Goal: Transaction & Acquisition: Purchase product/service

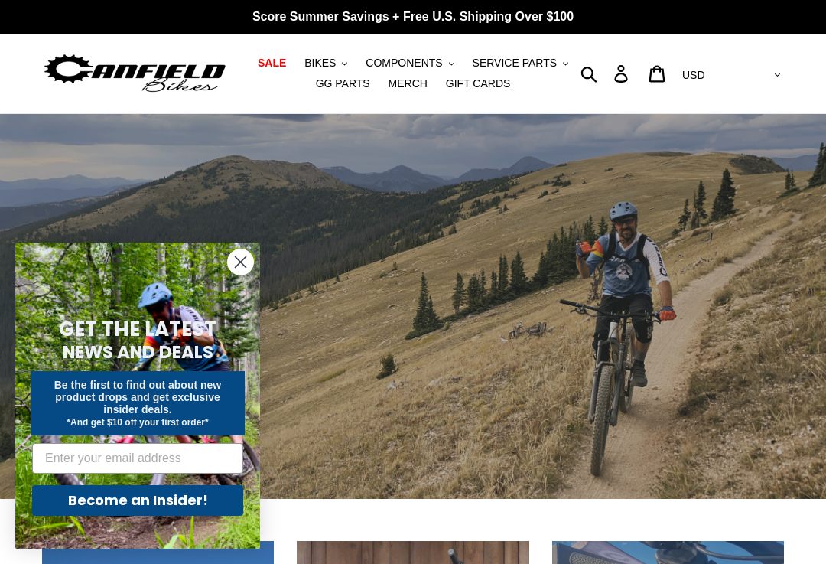
click at [243, 257] on circle "Close dialog" at bounding box center [240, 261] width 25 height 25
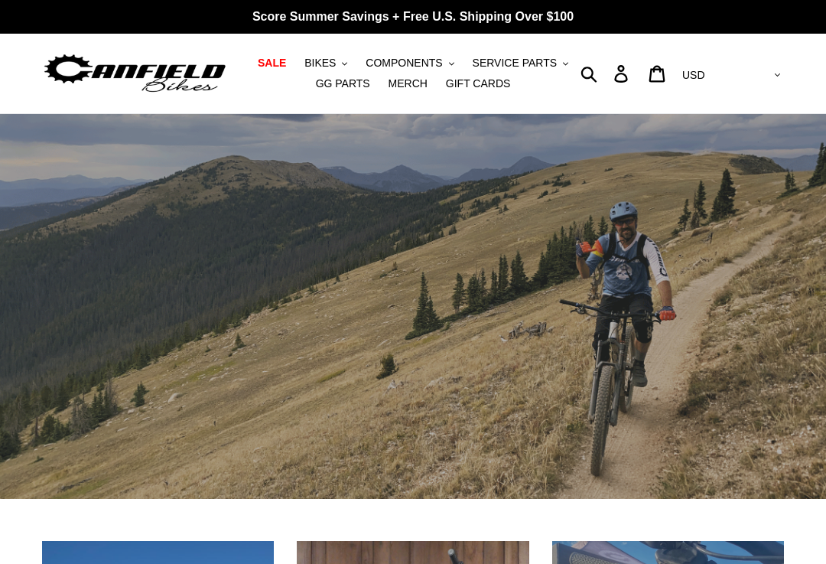
click at [330, 61] on span "BIKES" at bounding box center [319, 63] width 31 height 13
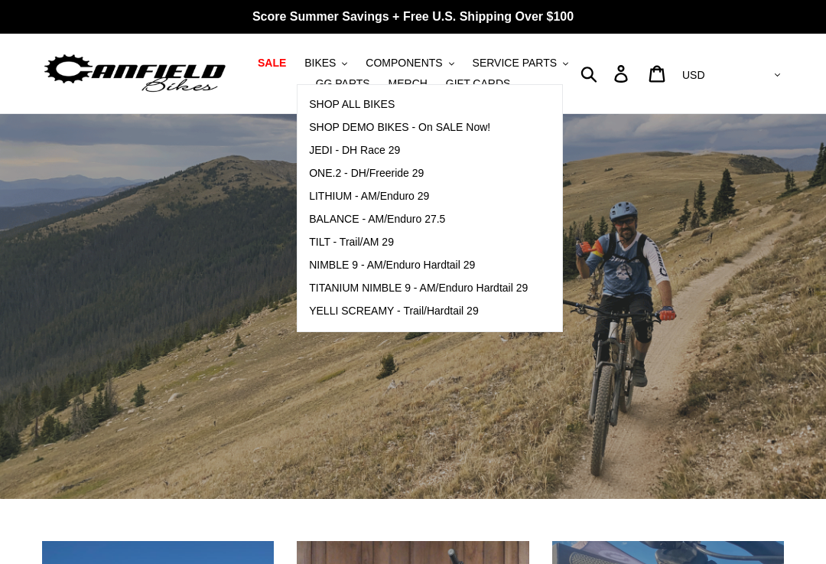
click at [340, 262] on span "NIMBLE 9 - AM/Enduro Hardtail 29" at bounding box center [392, 265] width 166 height 13
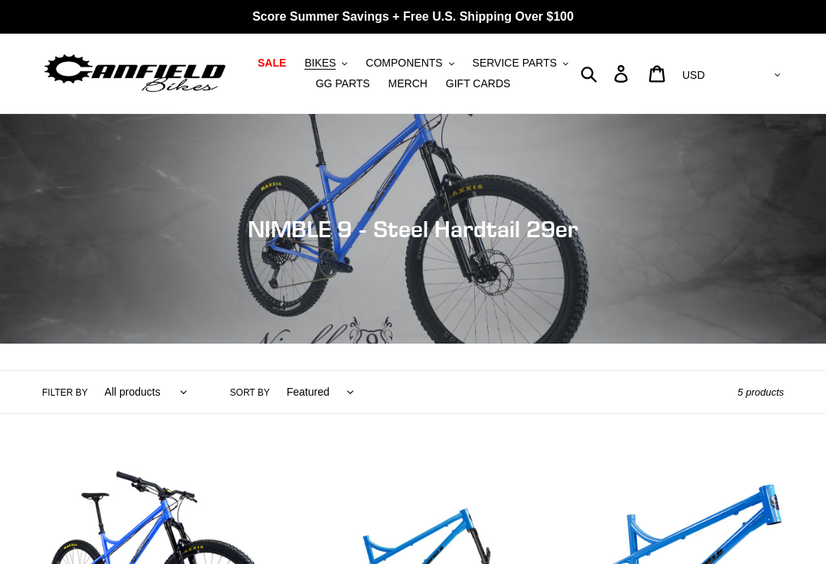
click at [327, 63] on span "BIKES" at bounding box center [319, 63] width 31 height 13
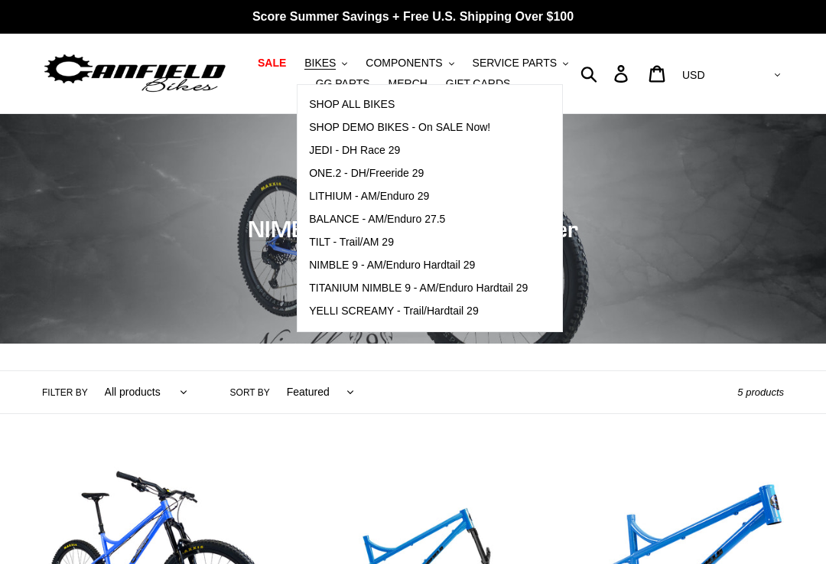
click at [384, 284] on span "TITANIUM NIMBLE 9 - AM/Enduro Hardtail 29" at bounding box center [418, 288] width 219 height 13
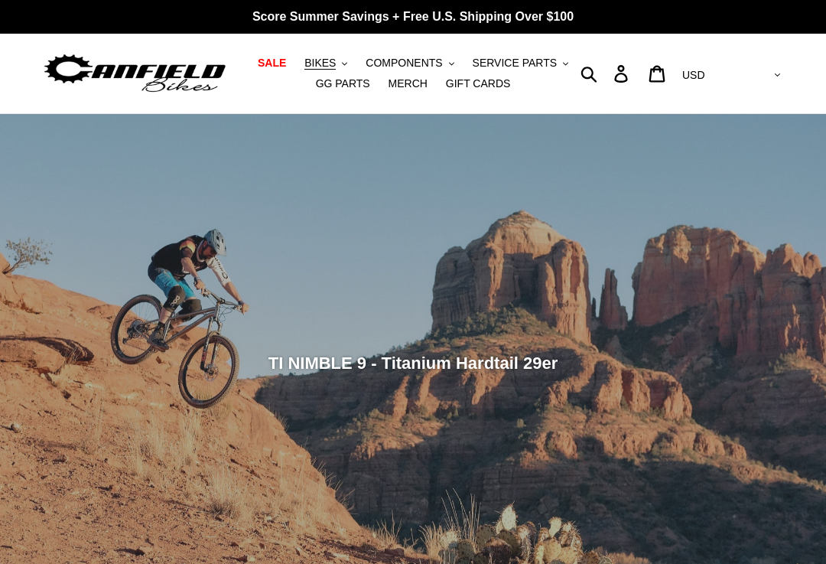
click at [331, 66] on span "BIKES" at bounding box center [319, 63] width 31 height 13
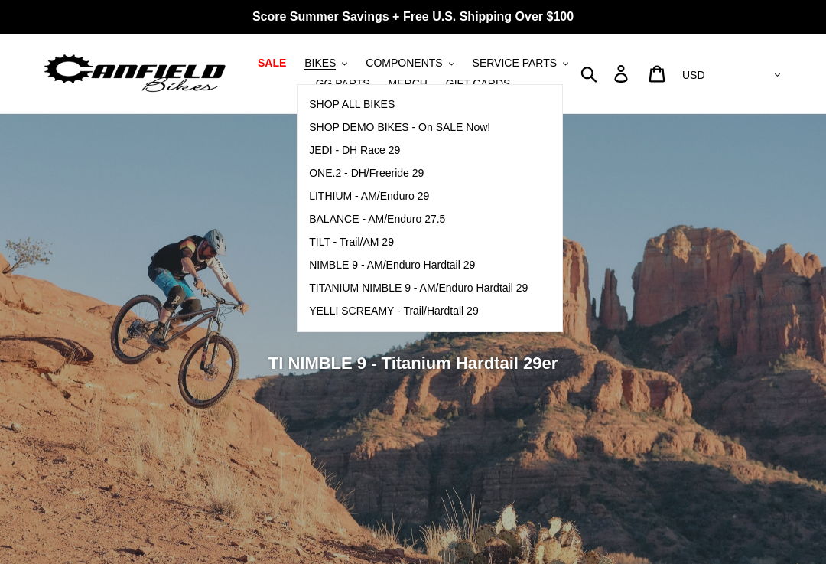
click at [386, 311] on span "YELLI SCREAMY - Trail/Hardtail 29" at bounding box center [394, 310] width 170 height 13
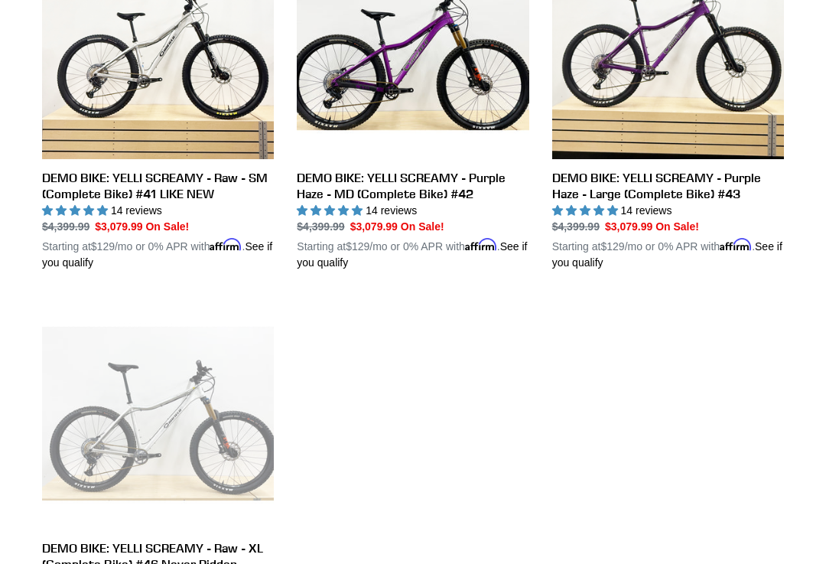
scroll to position [882, 0]
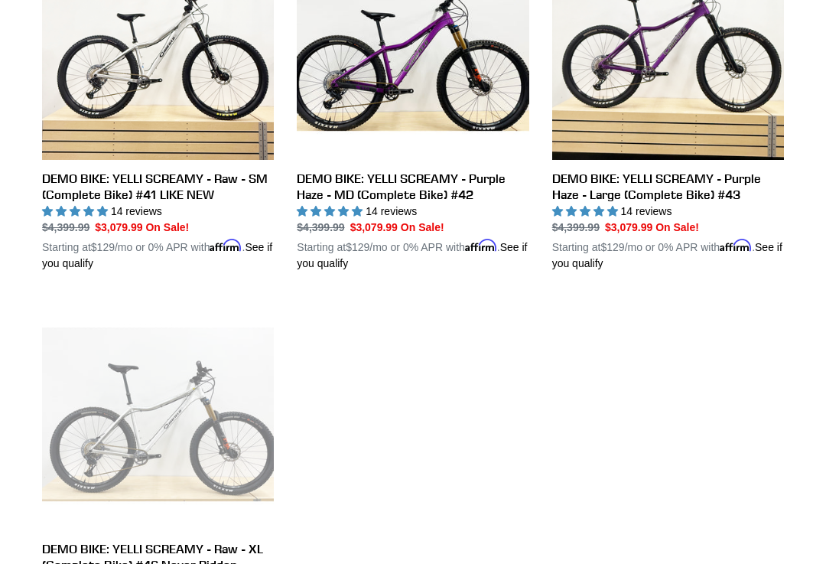
click at [161, 182] on link "DEMO BIKE: YELLI SCREAMY - Raw - SM (Complete Bike) #41 LIKE NEW" at bounding box center [158, 100] width 232 height 344
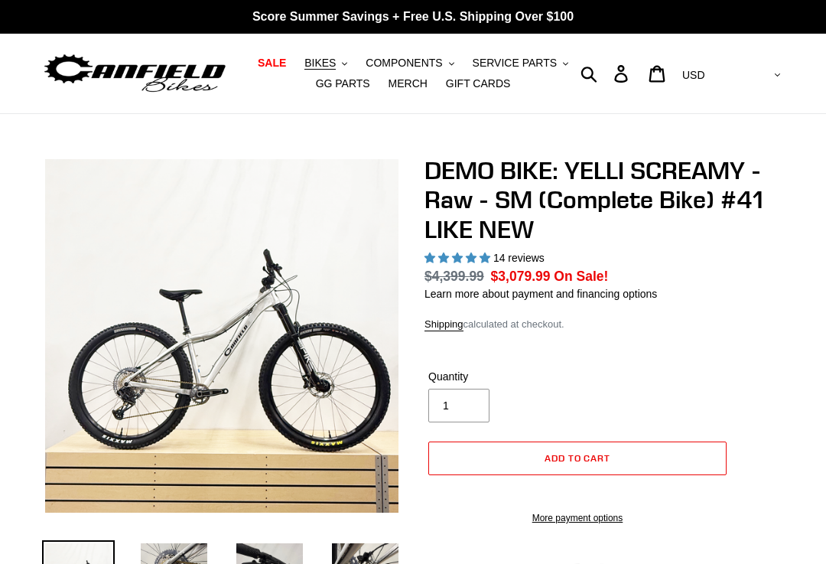
select select "highest-rating"
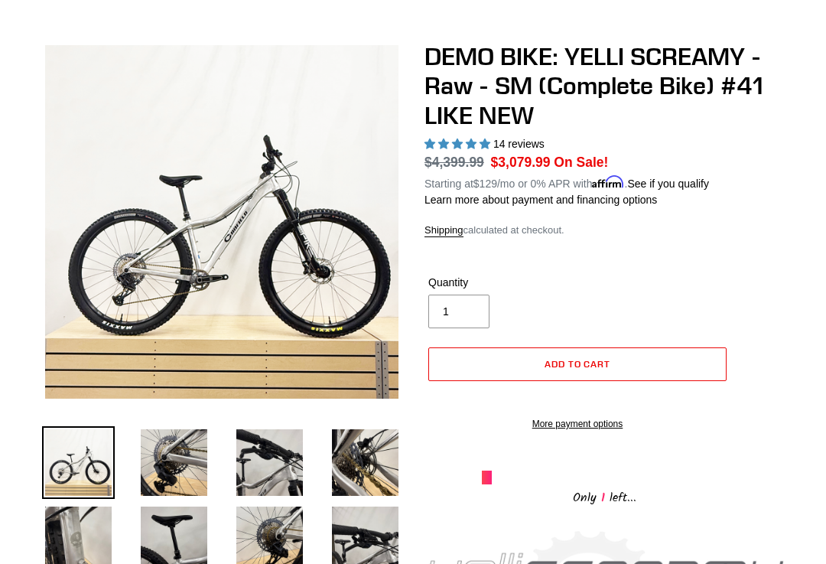
scroll to position [142, 0]
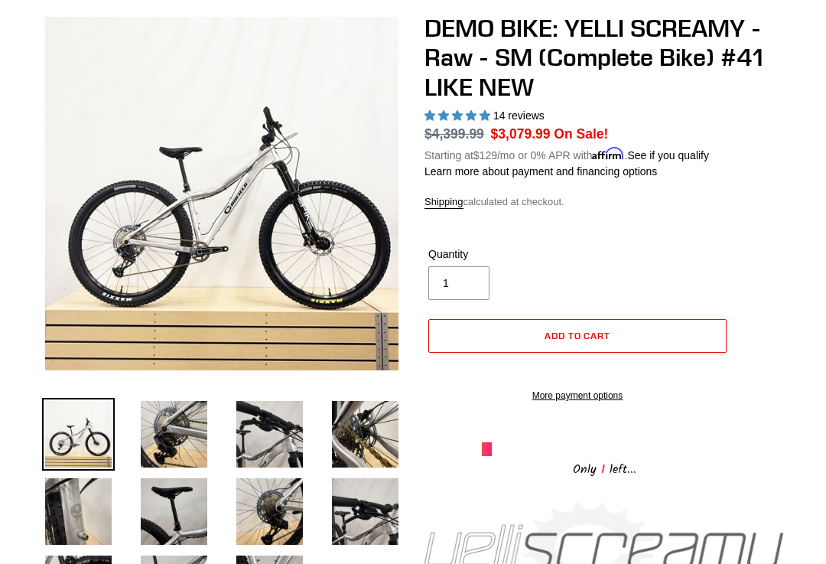
click at [185, 427] on img at bounding box center [174, 434] width 73 height 73
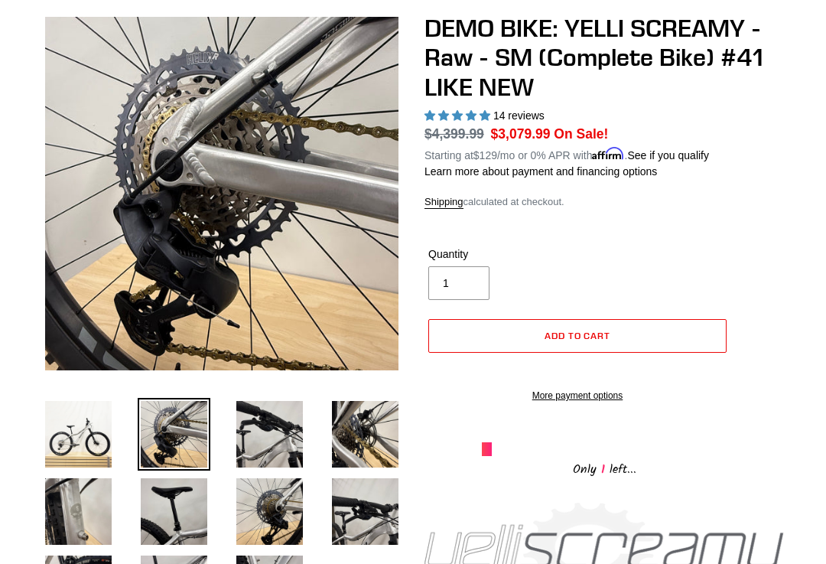
click at [282, 432] on img at bounding box center [269, 434] width 73 height 73
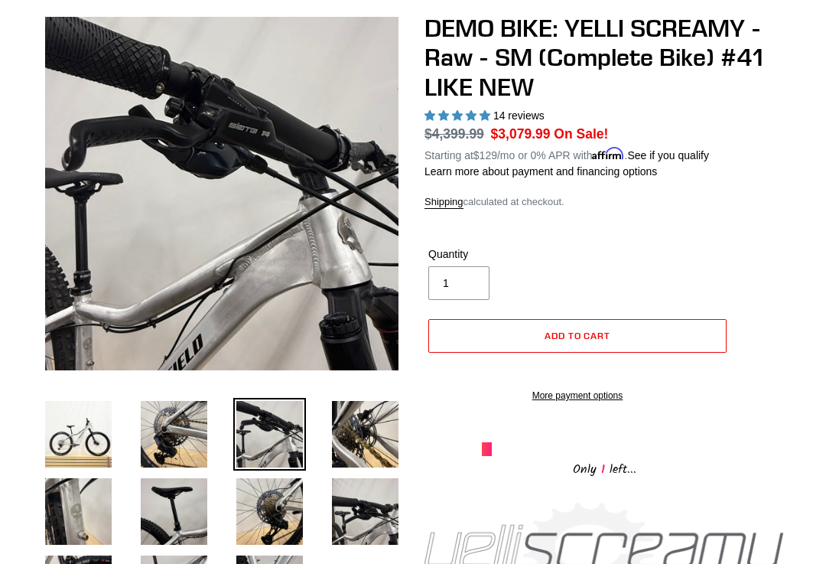
click at [383, 426] on img at bounding box center [365, 434] width 73 height 73
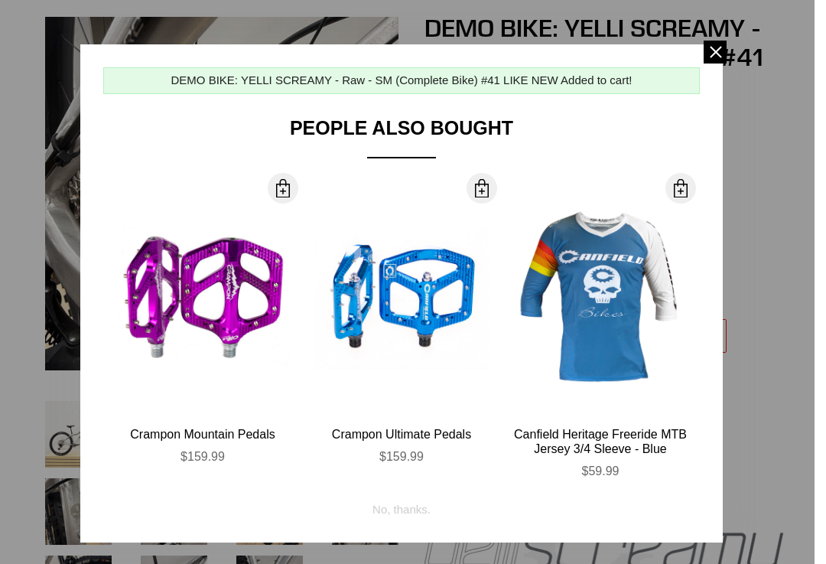
click at [721, 47] on span at bounding box center [715, 52] width 23 height 23
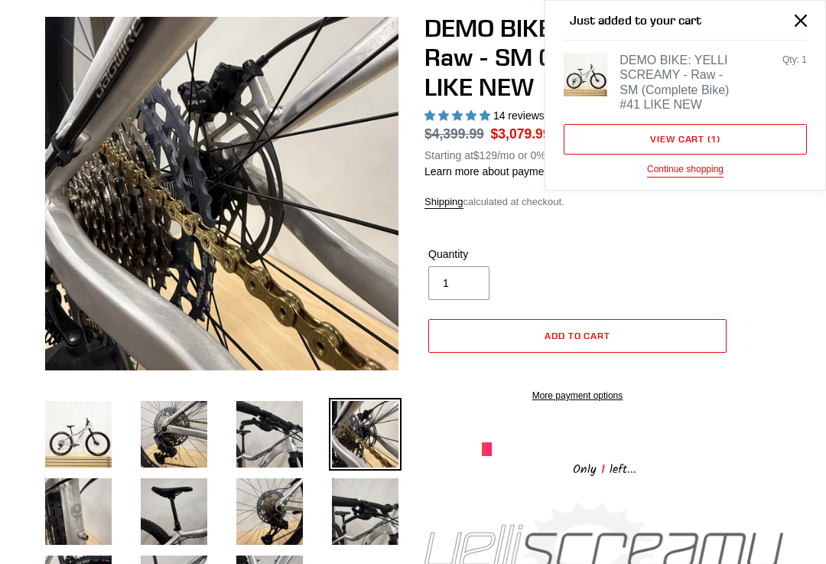
click at [796, 12] on button "Close" at bounding box center [801, 20] width 34 height 34
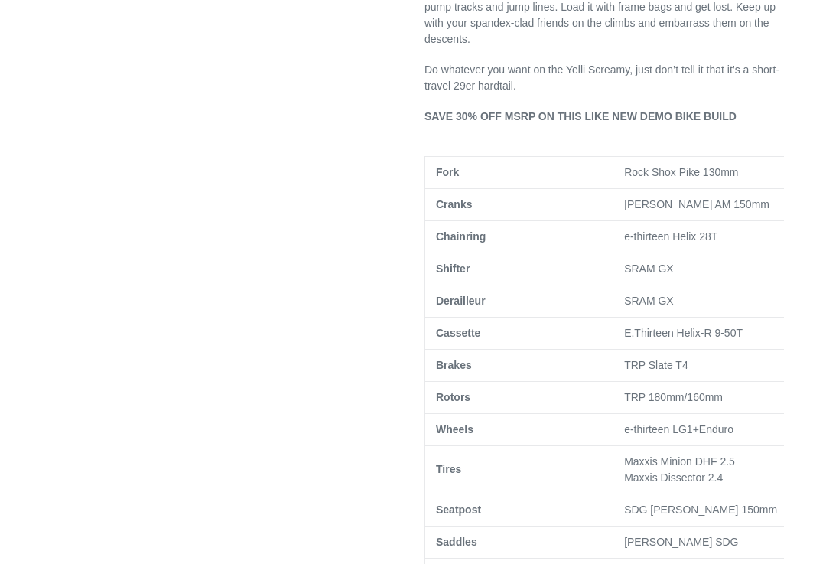
scroll to position [850, 0]
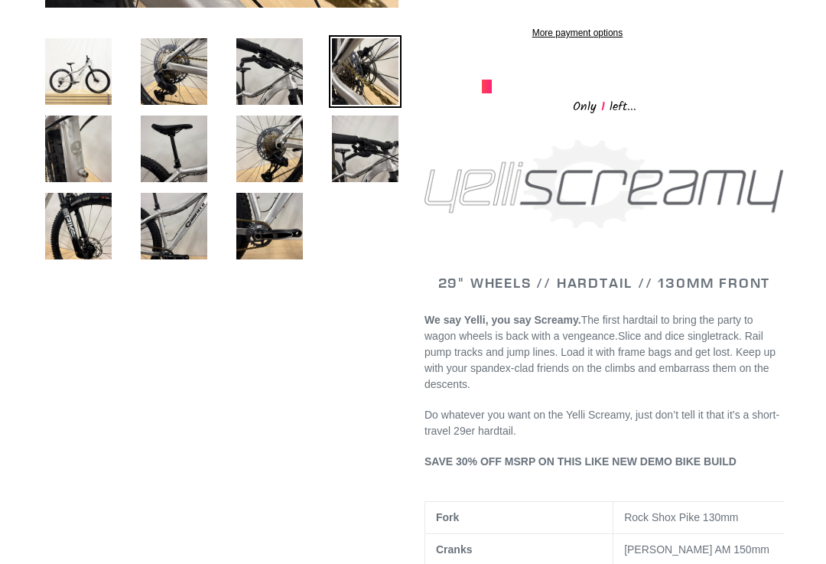
click at [90, 222] on img at bounding box center [78, 226] width 73 height 73
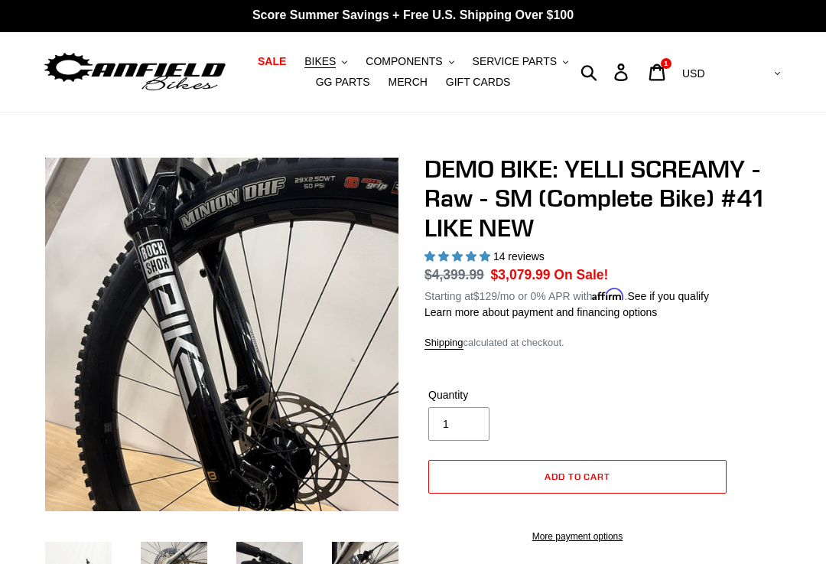
scroll to position [0, 0]
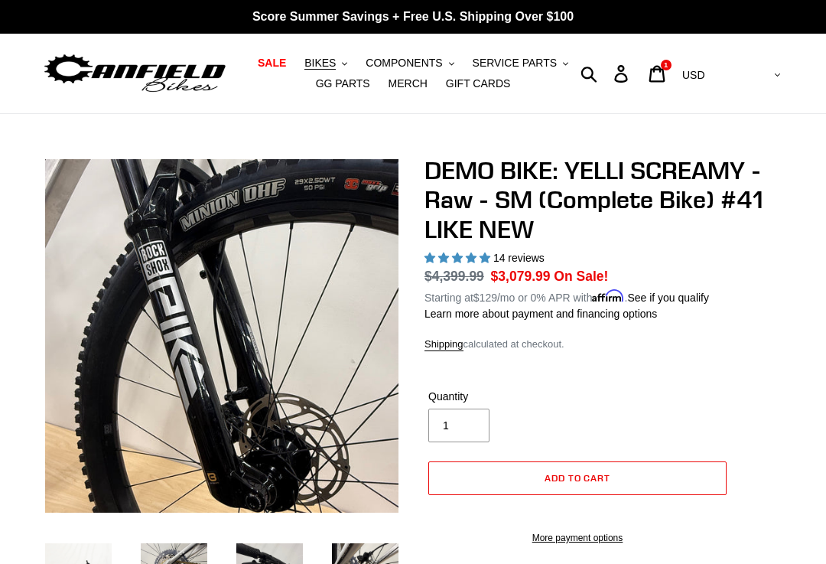
click at [282, 60] on span "SALE" at bounding box center [272, 63] width 28 height 13
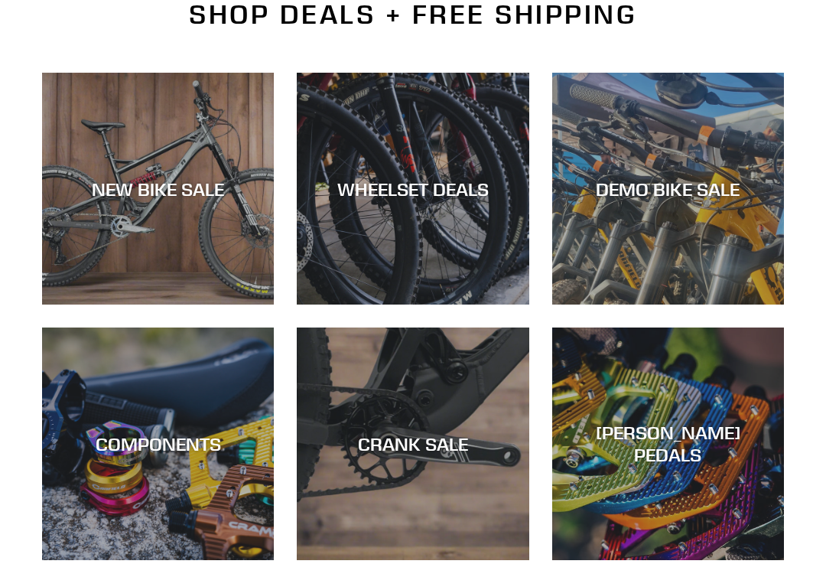
scroll to position [387, 0]
click at [676, 189] on div "DEMO BIKE SALE" at bounding box center [668, 188] width 232 height 22
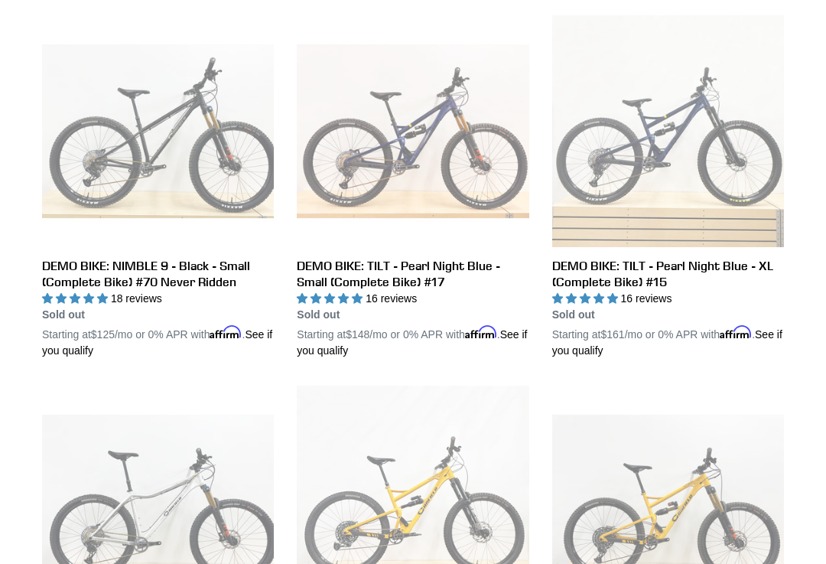
scroll to position [1549, 0]
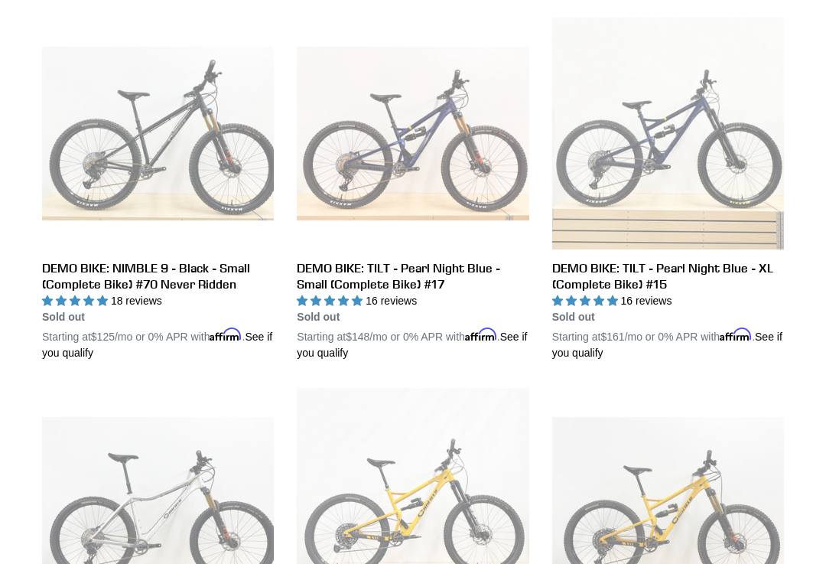
click at [152, 275] on link "DEMO BIKE: NIMBLE 9 - Black - Small (Complete Bike) #70 Never Ridden" at bounding box center [158, 190] width 232 height 344
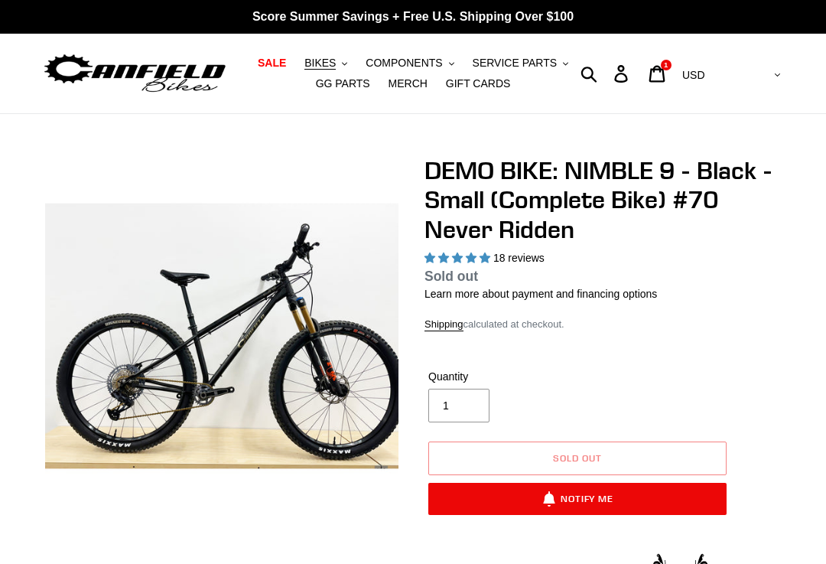
select select "highest-rating"
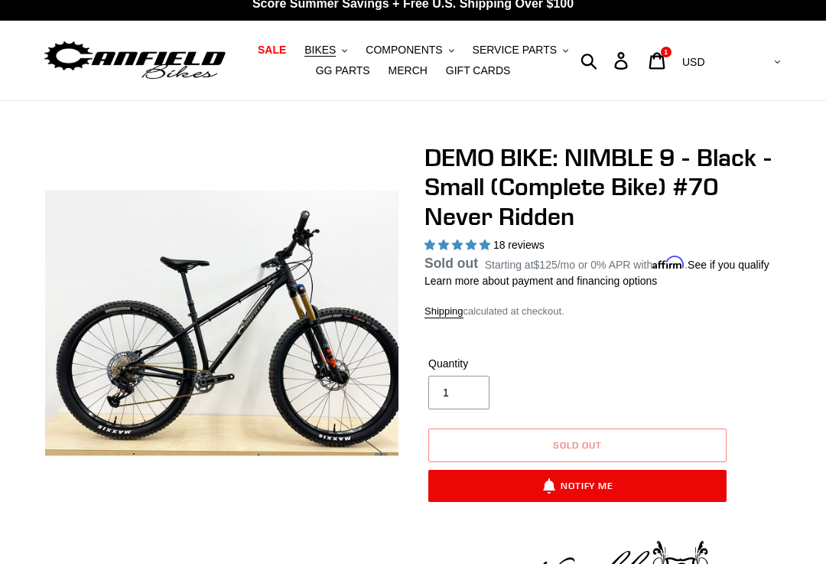
scroll to position [12, 0]
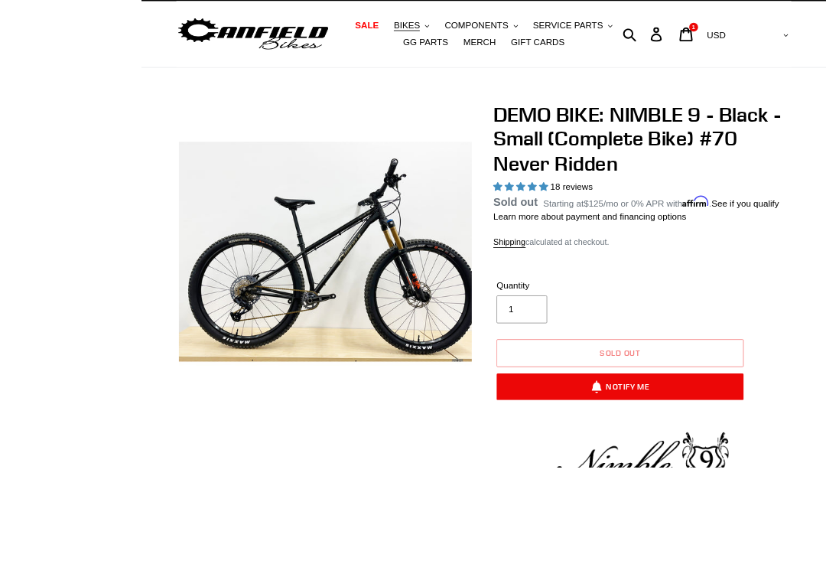
scroll to position [0, 0]
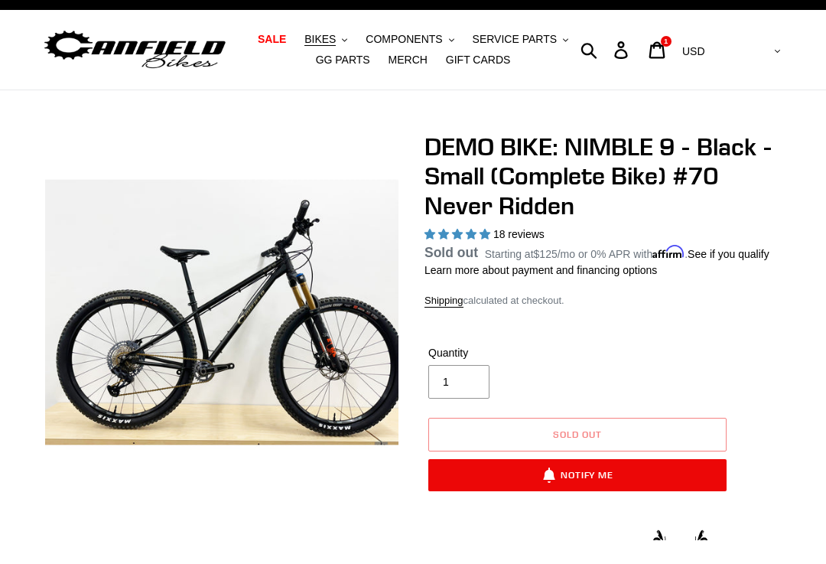
click at [327, 57] on span "BIKES" at bounding box center [319, 63] width 31 height 13
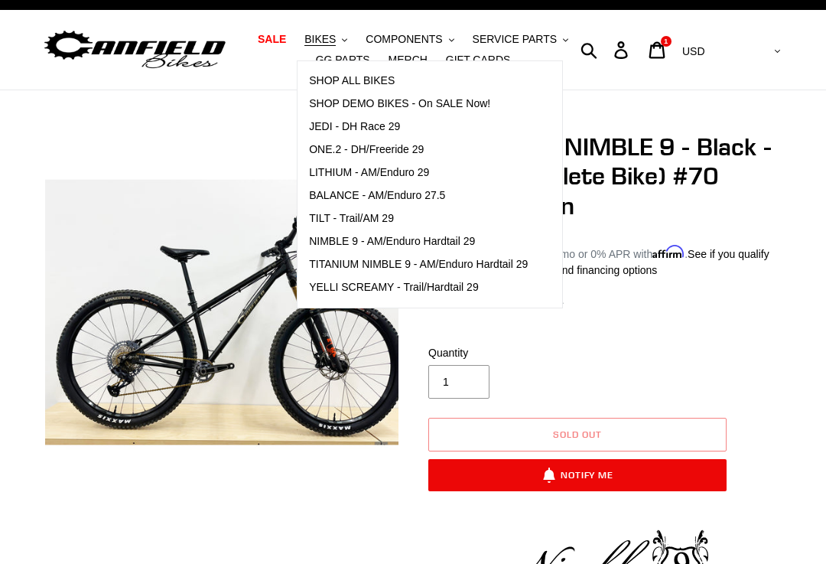
click at [350, 239] on span "NIMBLE 9 - AM/Enduro Hardtail 29" at bounding box center [392, 241] width 166 height 13
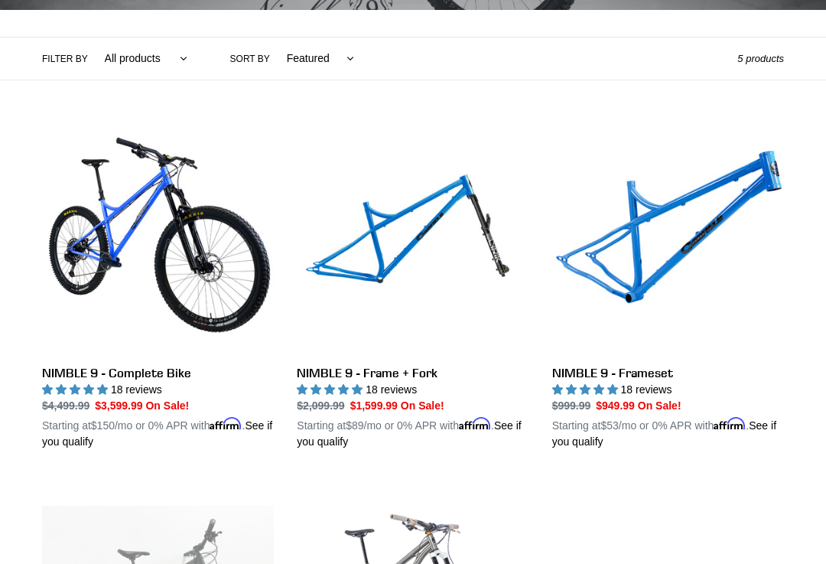
scroll to position [334, 0]
click at [169, 207] on link "NIMBLE 9 - Complete Bike" at bounding box center [158, 285] width 232 height 327
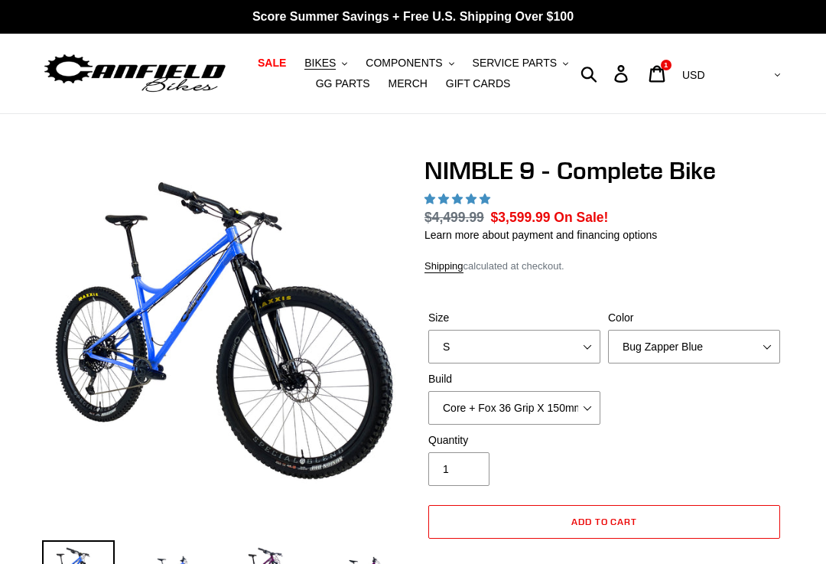
select select "highest-rating"
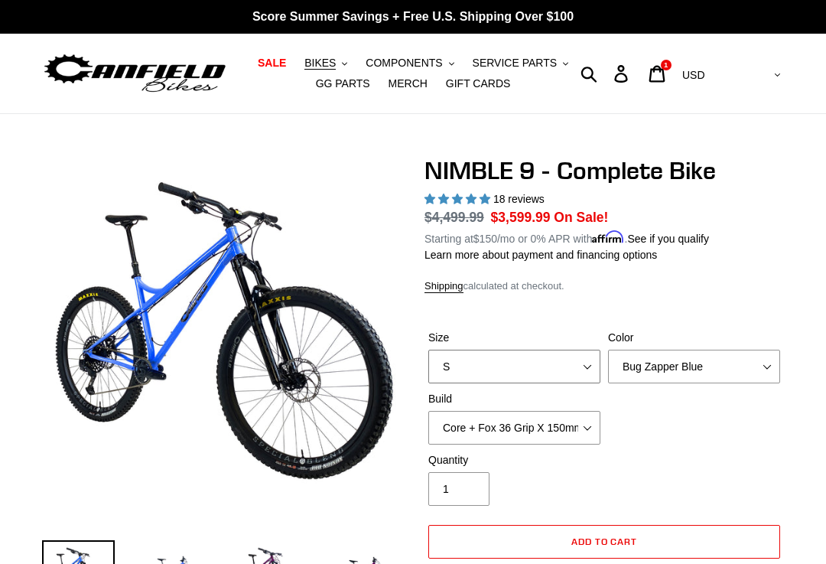
click at [588, 361] on select "S M L XL" at bounding box center [514, 367] width 172 height 34
click at [766, 365] on select "Bug Zapper Blue Purple Haze - Sold Out Galaxy Black" at bounding box center [694, 367] width 172 height 34
click at [590, 420] on select "Core + Fox 36 Grip X 150mm Pro + Fox 36 Grip X 150mm Core + RockShox Lyrik Ulti…" at bounding box center [514, 428] width 172 height 34
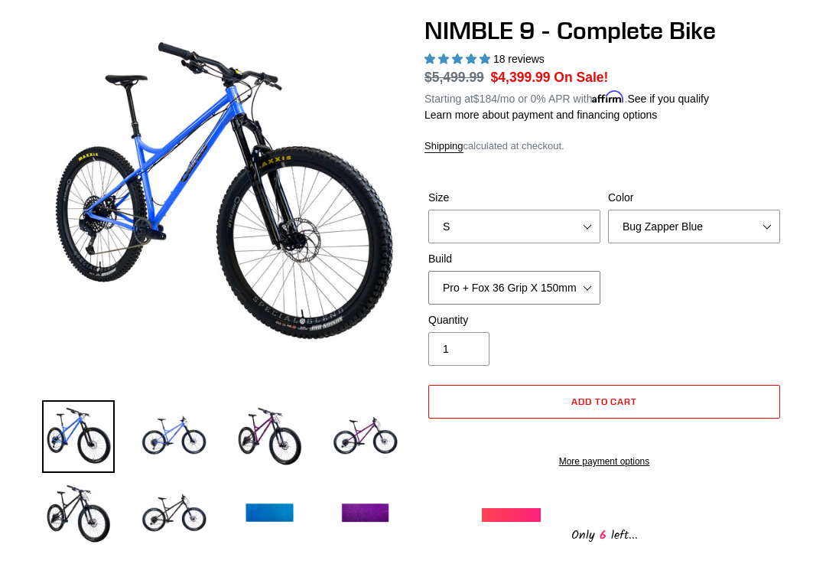
scroll to position [139, 0]
click at [582, 278] on select "Core + Fox 36 Grip X 150mm Pro + Fox 36 Grip X 150mm Core + RockShox Lyrik Ulti…" at bounding box center [514, 289] width 172 height 34
select select "Core + RockShox Lyrik Ultimate 150mm"
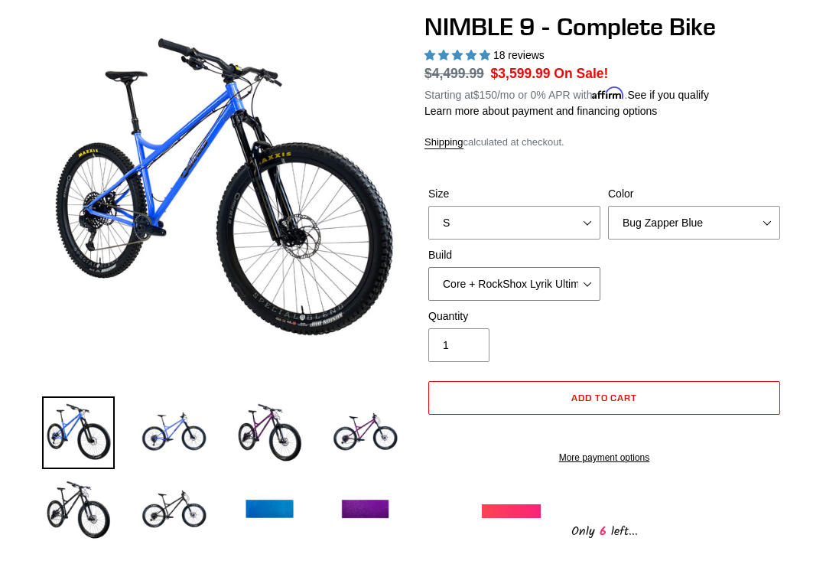
scroll to position [144, 0]
click at [177, 431] on img at bounding box center [174, 432] width 73 height 73
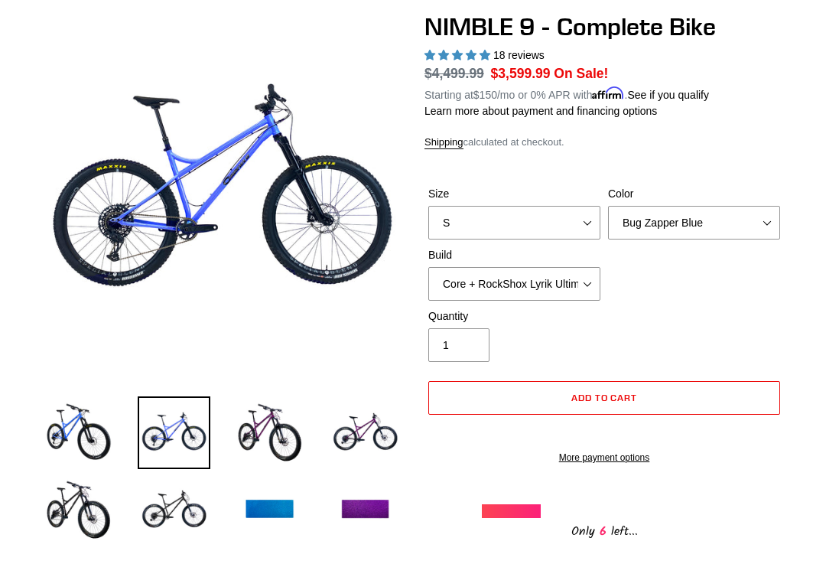
click at [262, 423] on img at bounding box center [269, 432] width 73 height 73
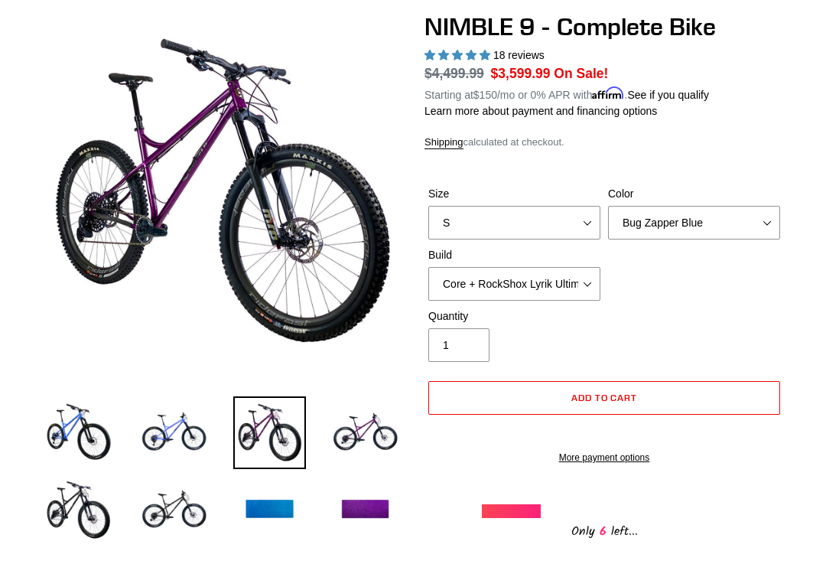
click at [372, 435] on img at bounding box center [365, 432] width 73 height 73
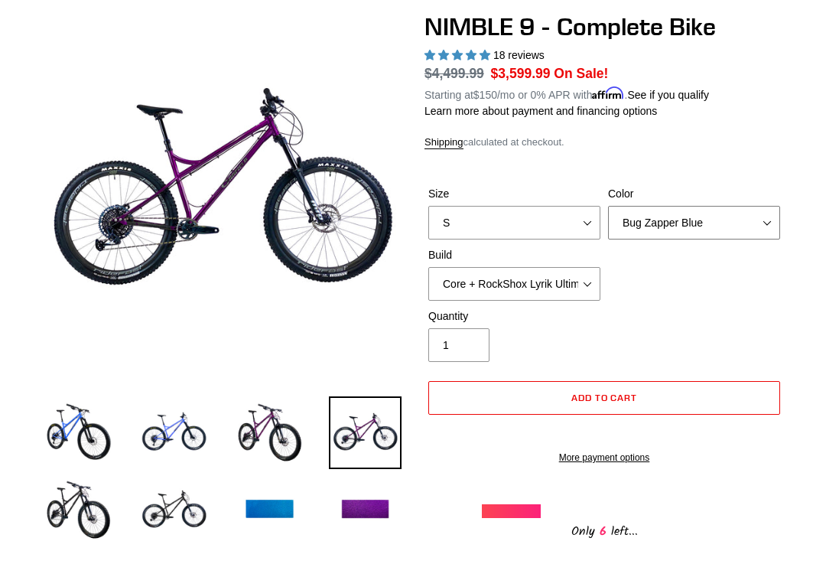
click at [734, 213] on select "Bug Zapper Blue Purple Haze - Sold Out Galaxy Black" at bounding box center [694, 223] width 172 height 34
select select "Galaxy Black"
click at [87, 502] on img at bounding box center [78, 510] width 73 height 73
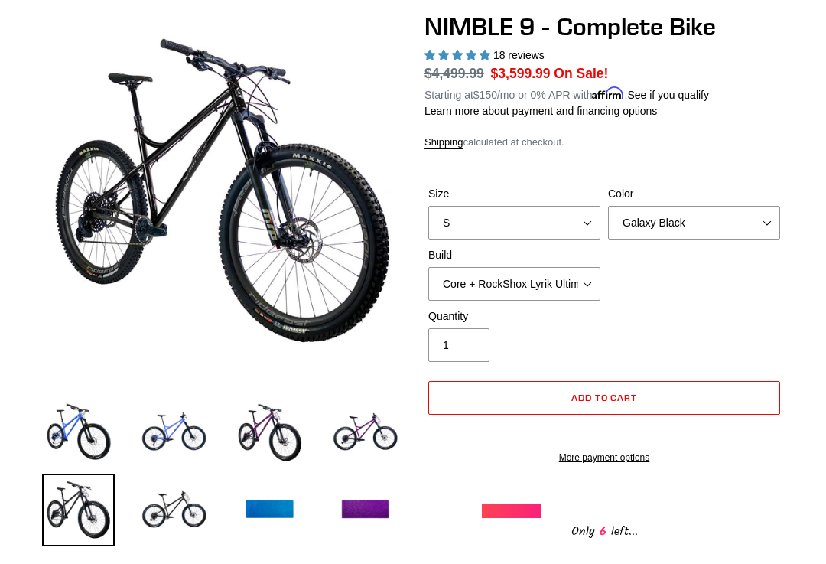
click at [177, 502] on img at bounding box center [174, 510] width 73 height 73
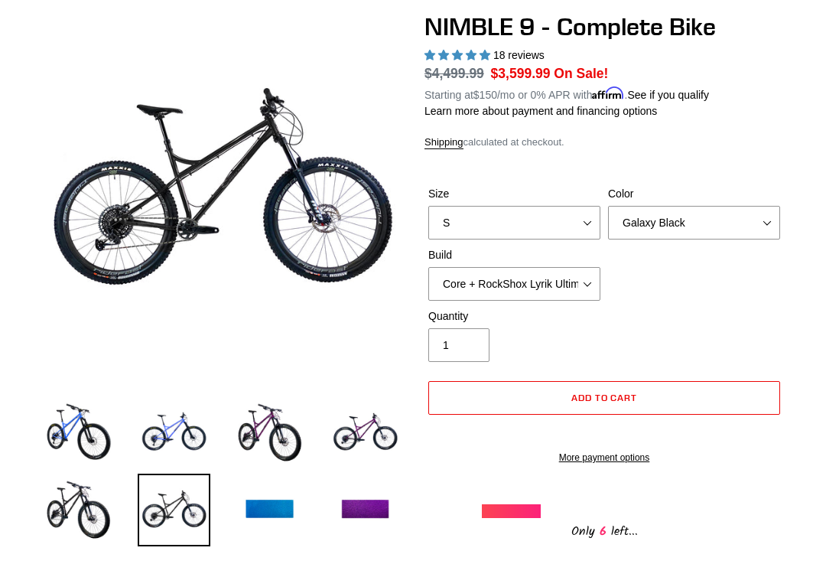
scroll to position [148, 0]
